Goal: Information Seeking & Learning: Learn about a topic

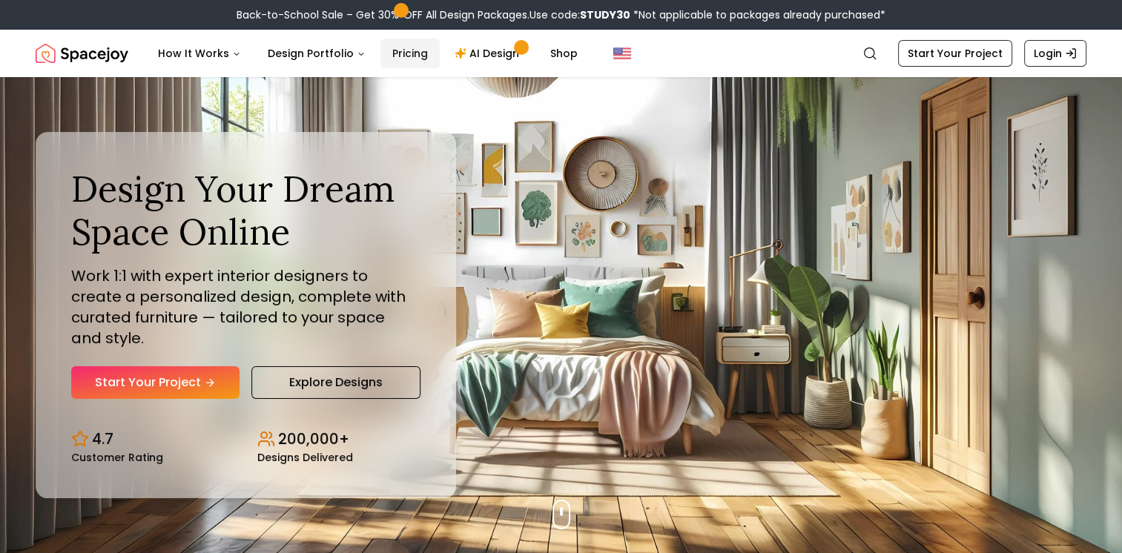
click at [400, 44] on link "Pricing" at bounding box center [409, 54] width 59 height 30
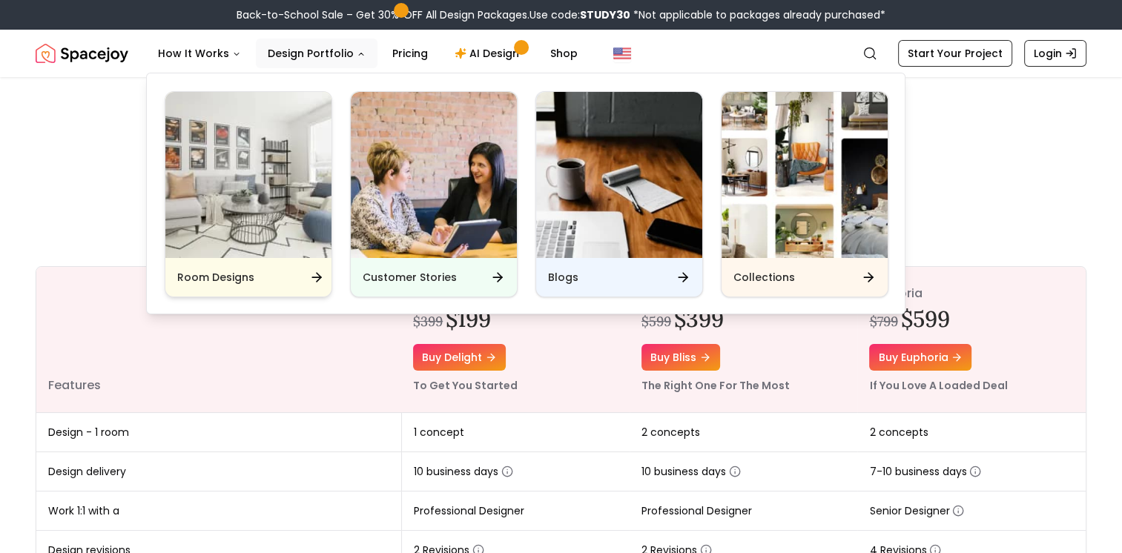
click at [231, 219] on img "Main" at bounding box center [248, 175] width 166 height 166
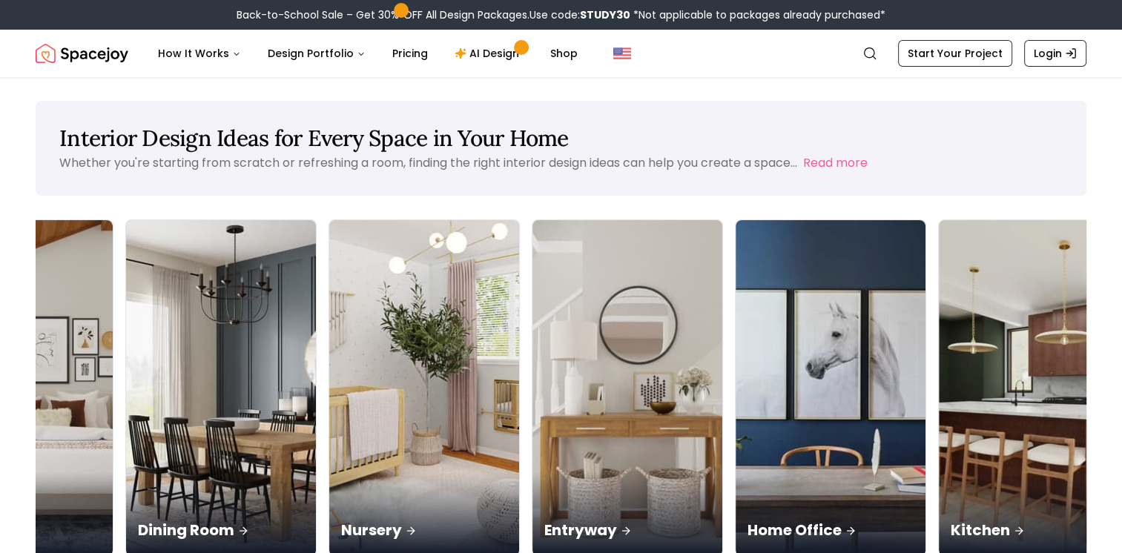
scroll to position [0, 329]
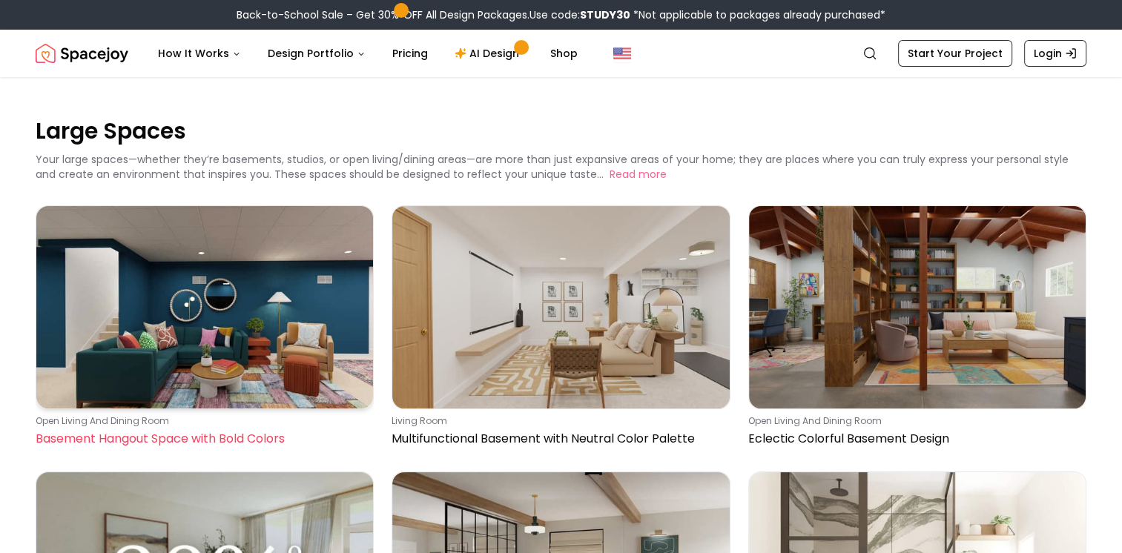
click at [208, 253] on img at bounding box center [204, 307] width 337 height 202
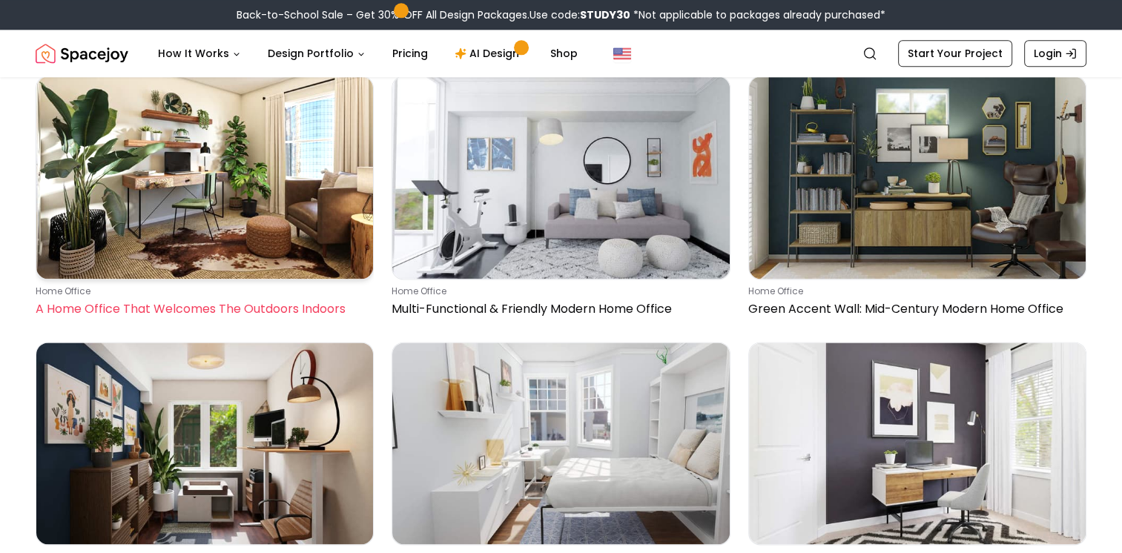
scroll to position [13276, 0]
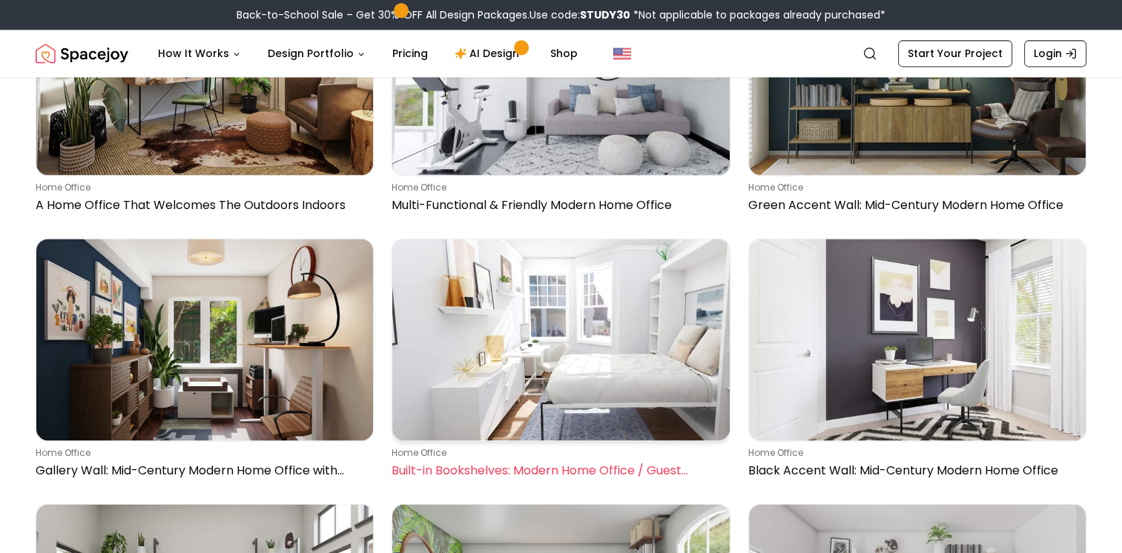
click at [611, 316] on img at bounding box center [560, 340] width 337 height 202
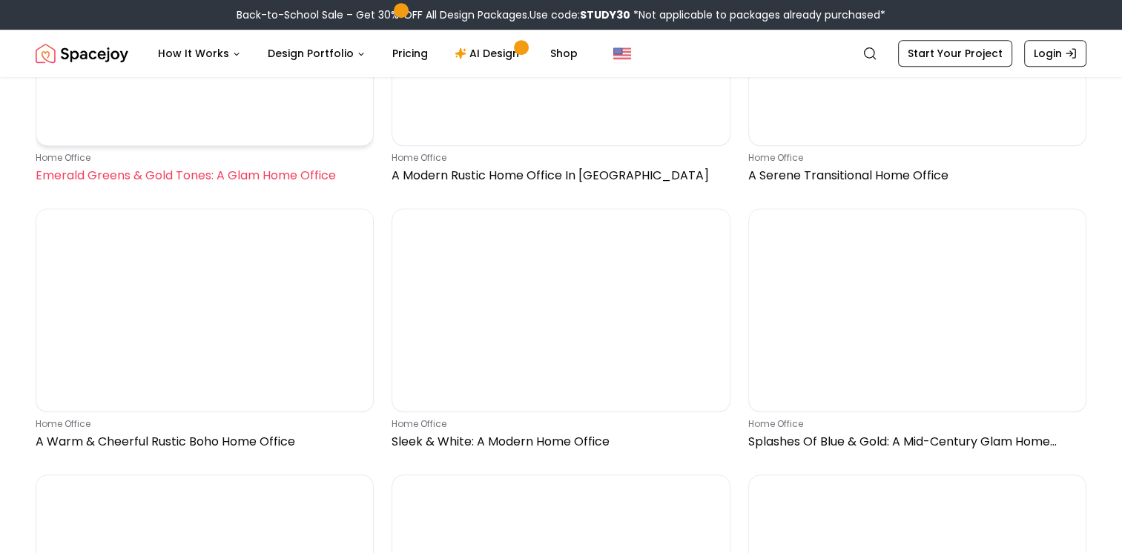
scroll to position [12237, 0]
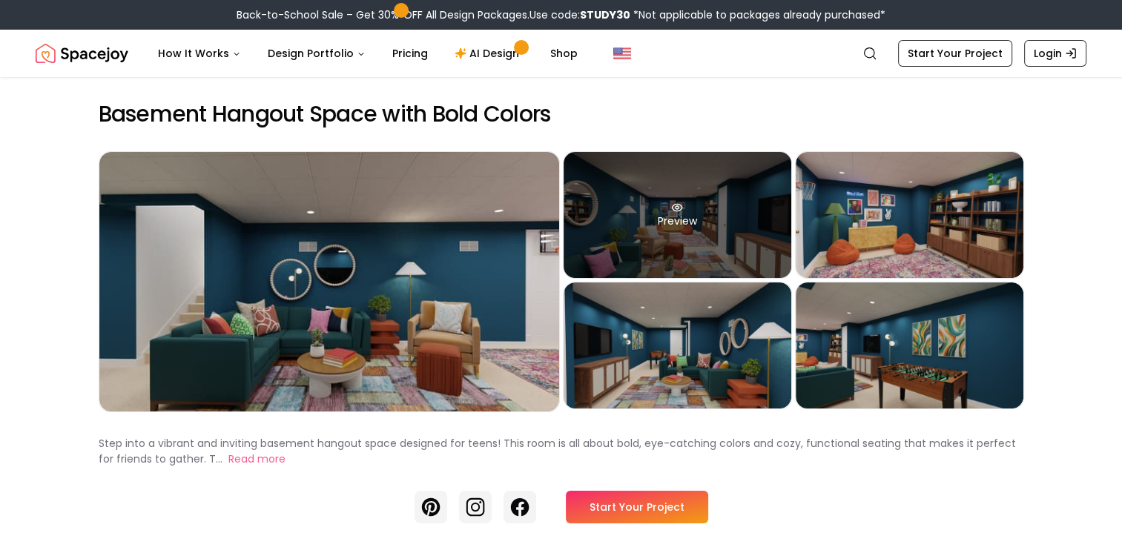
click at [661, 218] on div "Preview" at bounding box center [678, 215] width 228 height 126
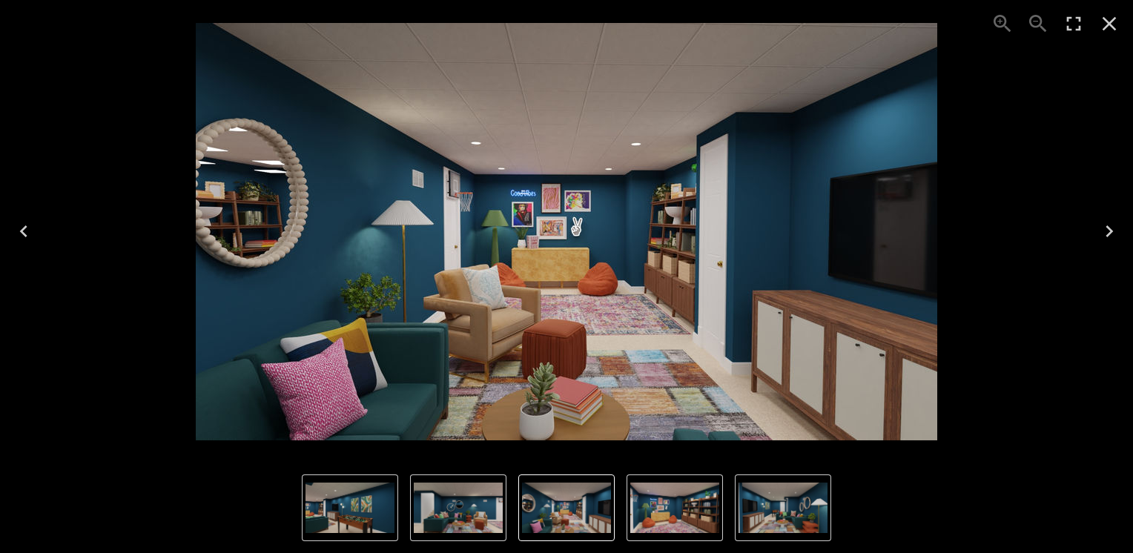
click at [1115, 231] on icon "Next" at bounding box center [1110, 232] width 24 height 24
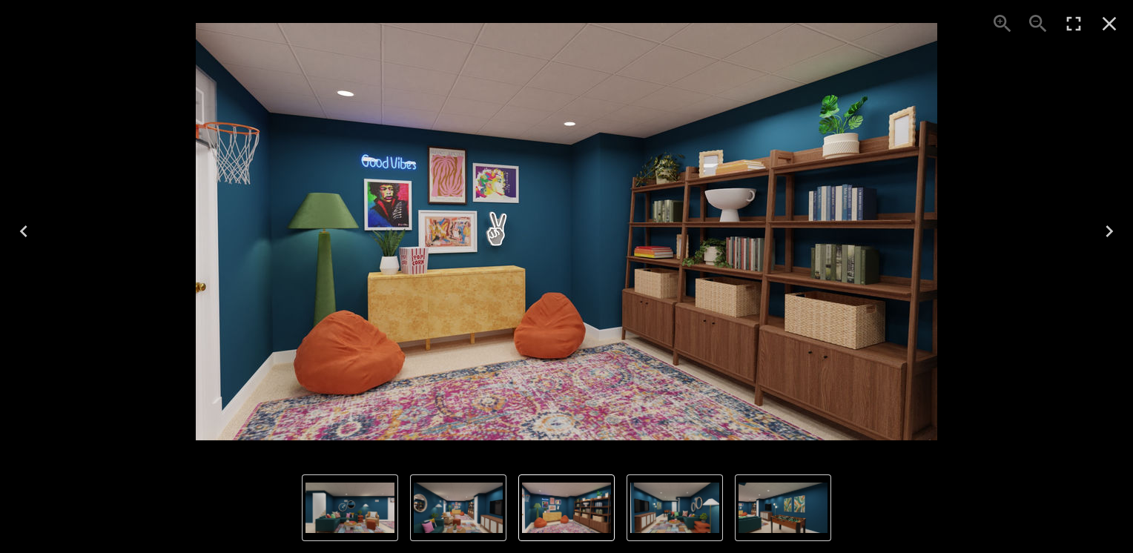
click at [1115, 231] on icon "Next" at bounding box center [1110, 232] width 24 height 24
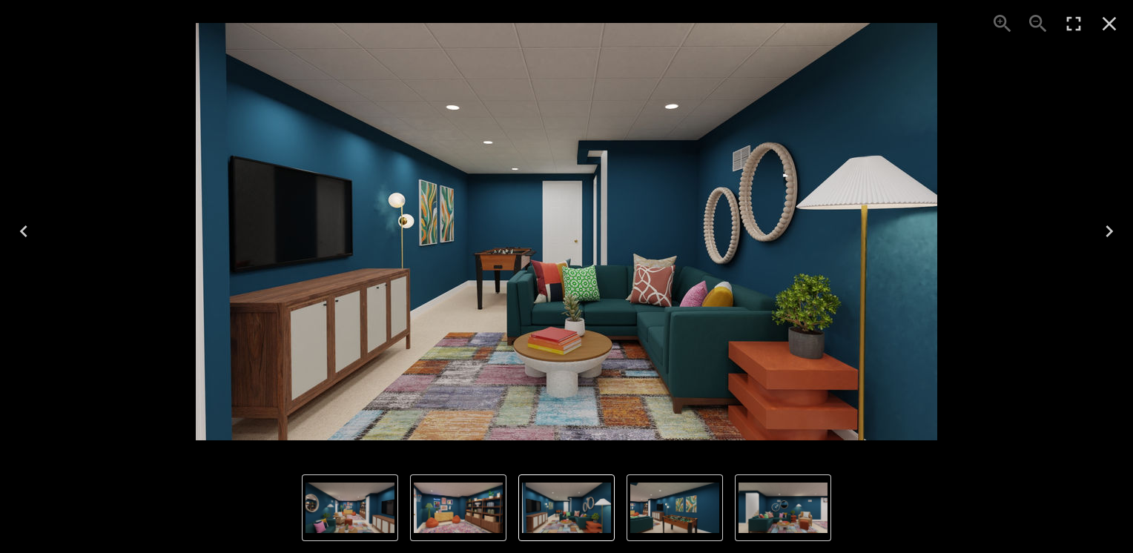
click at [1115, 231] on icon "Next" at bounding box center [1110, 232] width 24 height 24
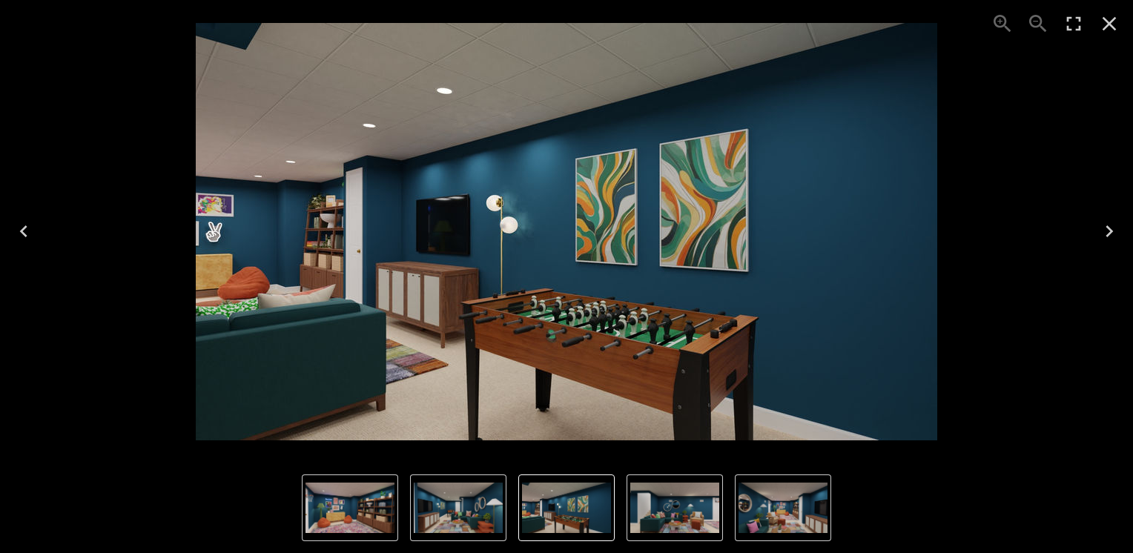
click at [1107, 24] on icon "Close" at bounding box center [1110, 24] width 24 height 24
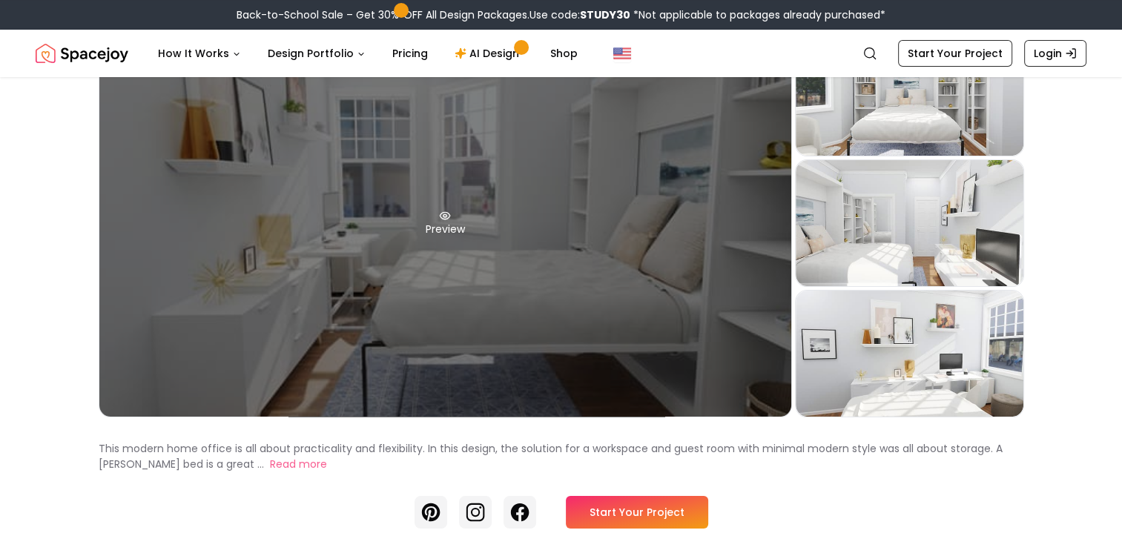
scroll to position [222, 0]
